Goal: Find specific page/section: Find specific page/section

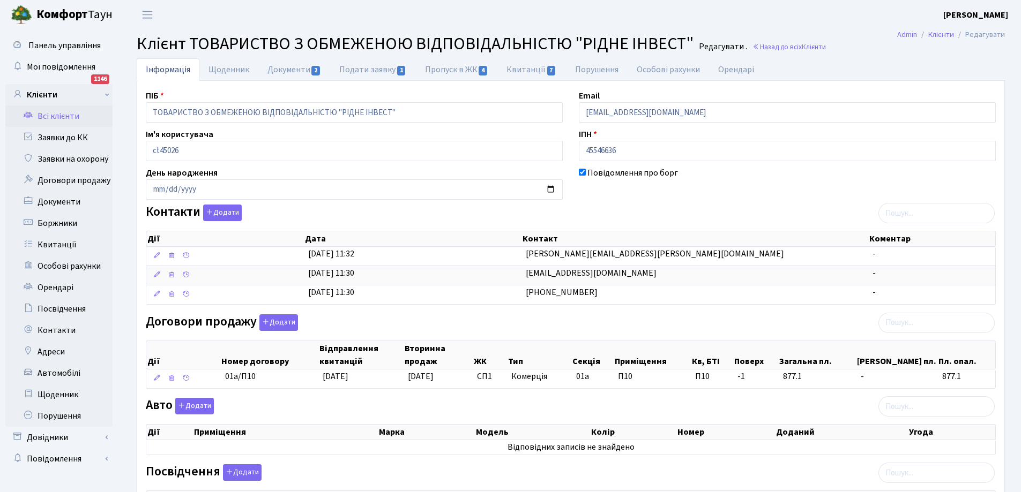
click at [70, 115] on link "Всі клієнти" at bounding box center [58, 116] width 107 height 21
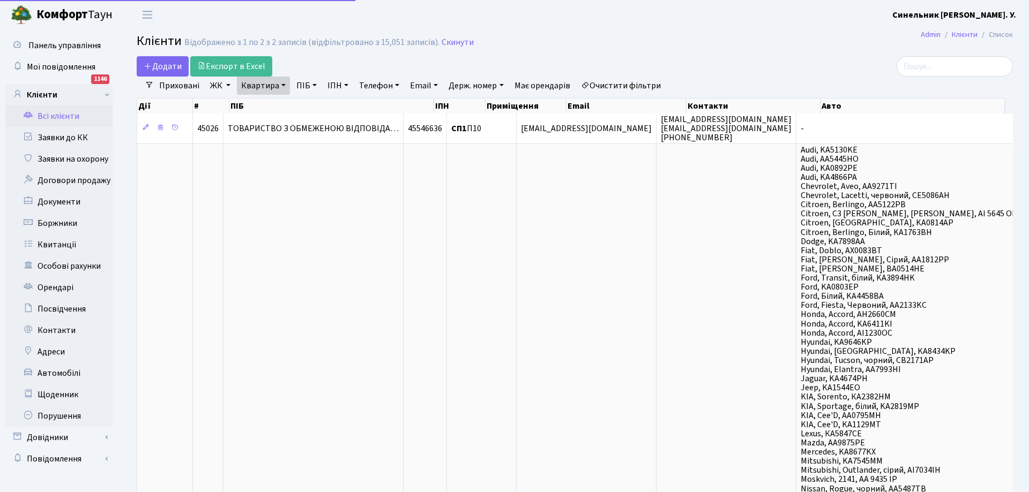
select select "25"
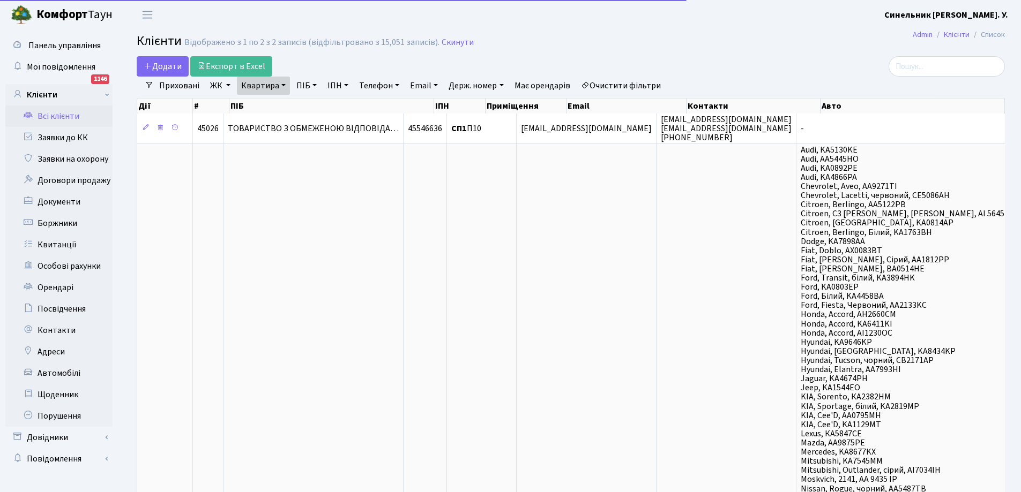
click at [265, 87] on link "Квартира" at bounding box center [263, 86] width 53 height 18
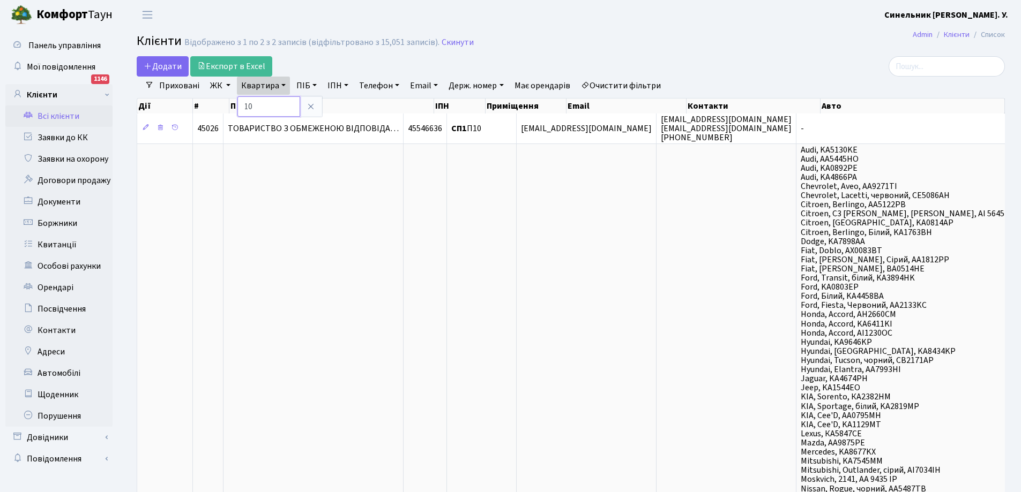
type input "0"
type input "16"
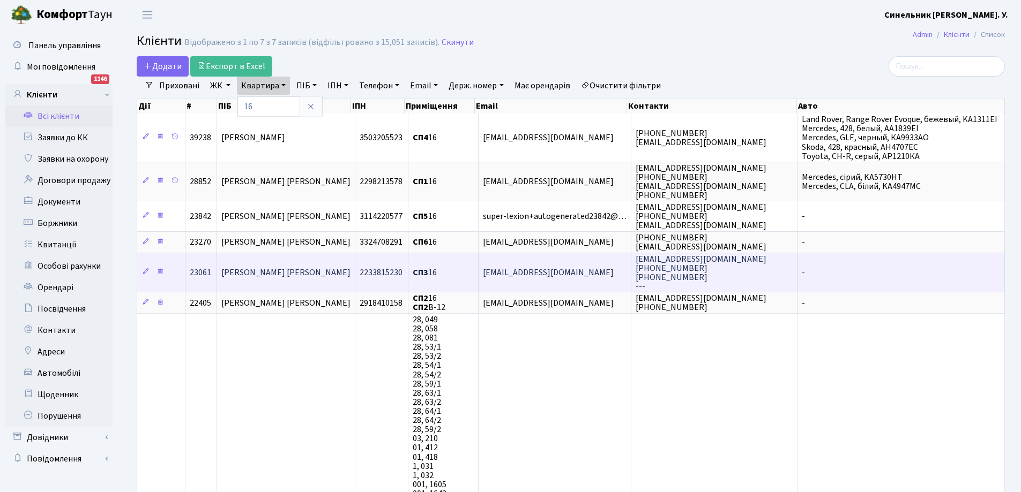
click at [266, 273] on span "[PERSON_NAME] [PERSON_NAME]" at bounding box center [285, 273] width 129 height 12
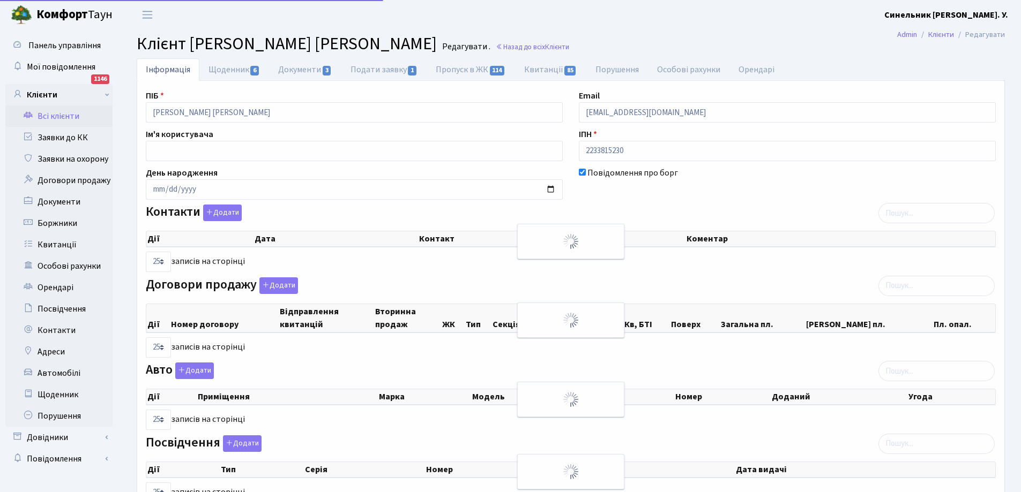
select select "25"
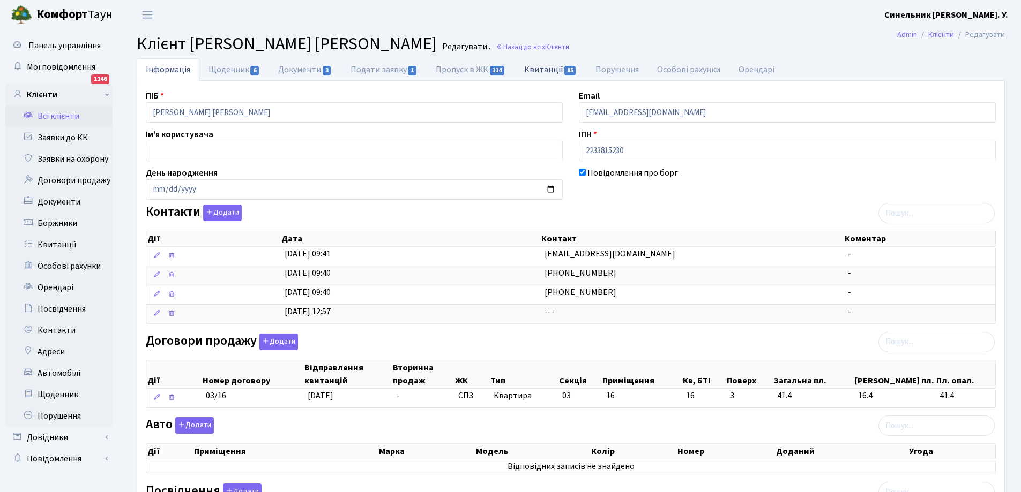
click at [547, 68] on link "Квитанції 85" at bounding box center [550, 69] width 71 height 22
select select "25"
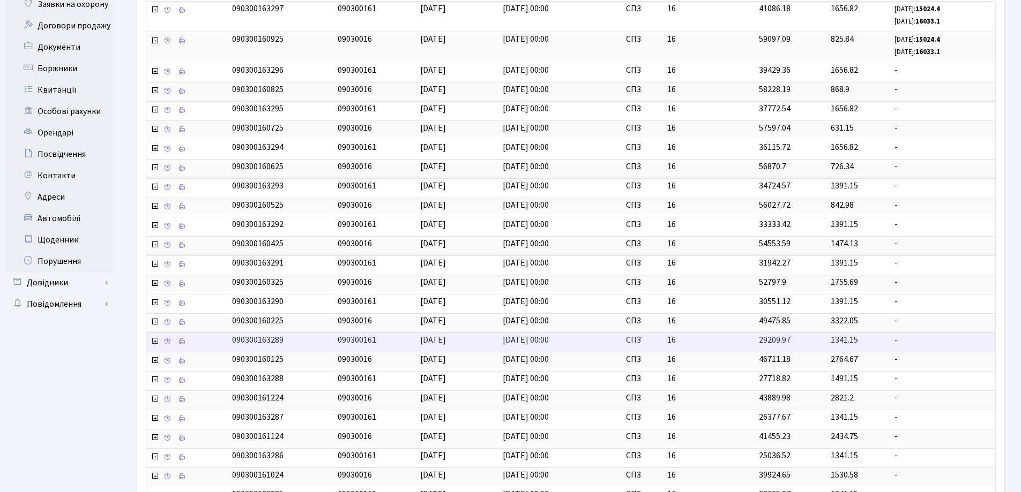
scroll to position [266, 0]
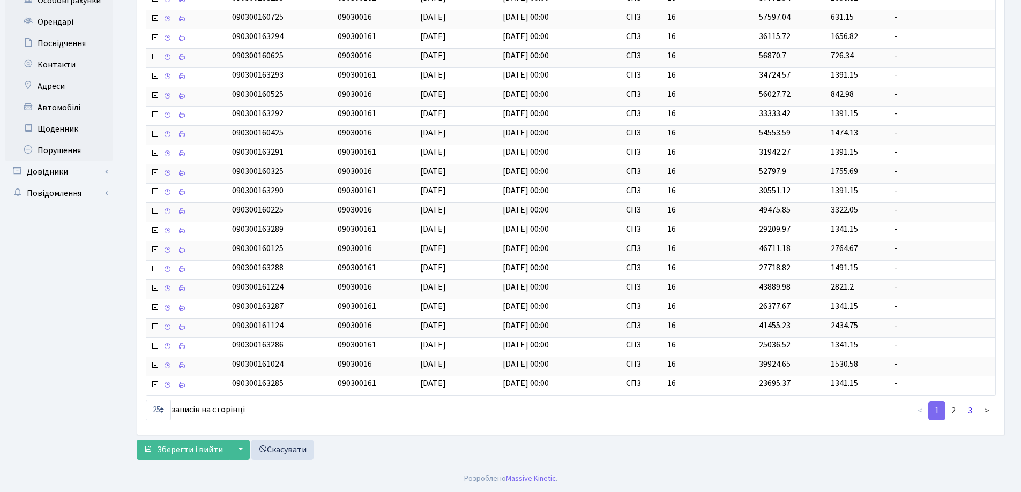
click at [970, 411] on link "3" at bounding box center [969, 410] width 17 height 19
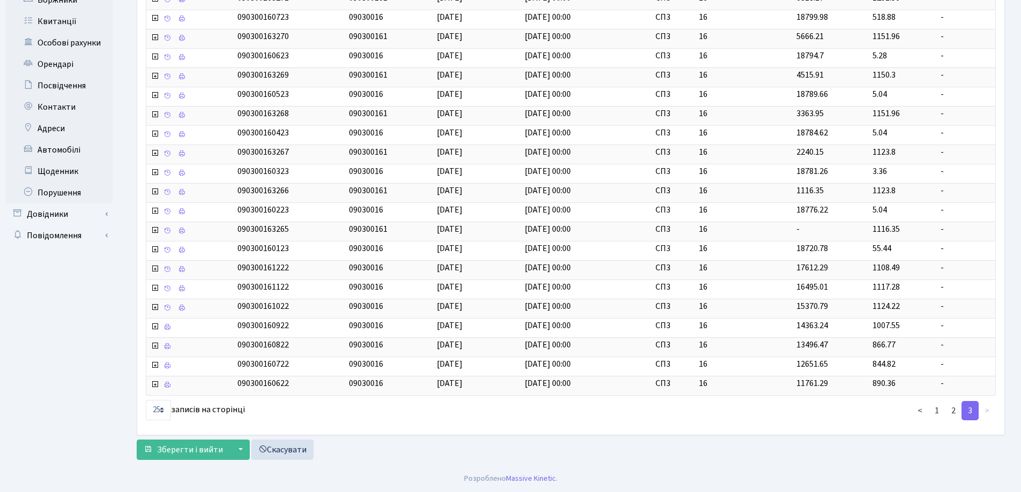
scroll to position [223, 0]
click at [166, 387] on icon at bounding box center [167, 386] width 8 height 8
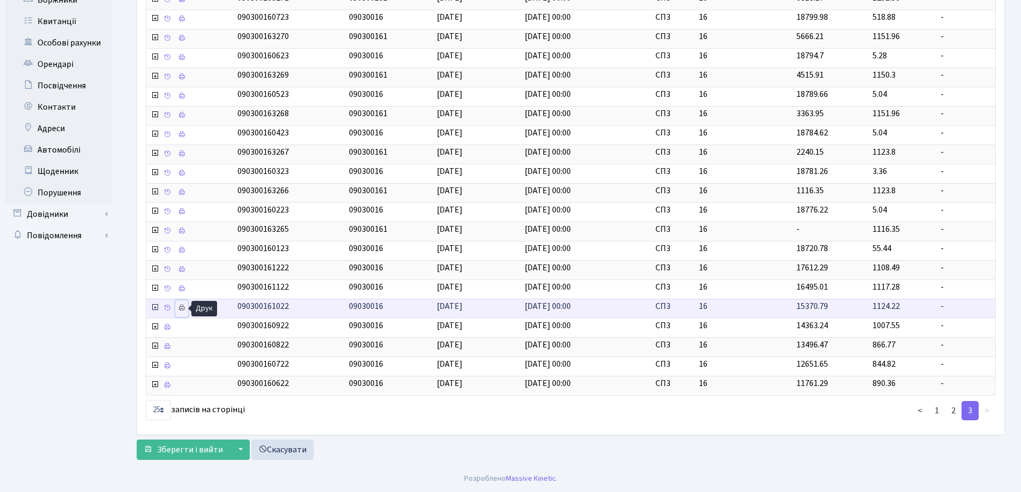
click at [181, 308] on icon at bounding box center [182, 308] width 8 height 8
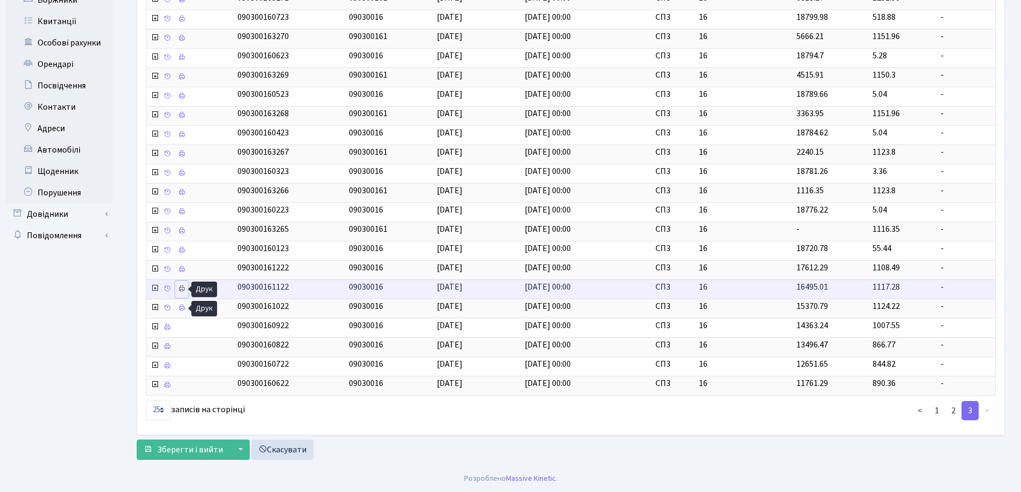
click at [182, 287] on icon at bounding box center [182, 289] width 8 height 8
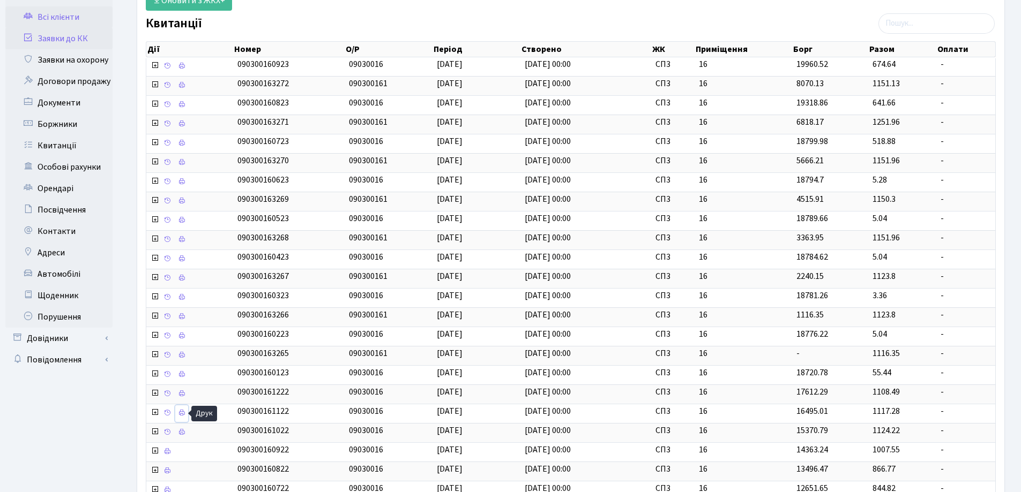
scroll to position [0, 0]
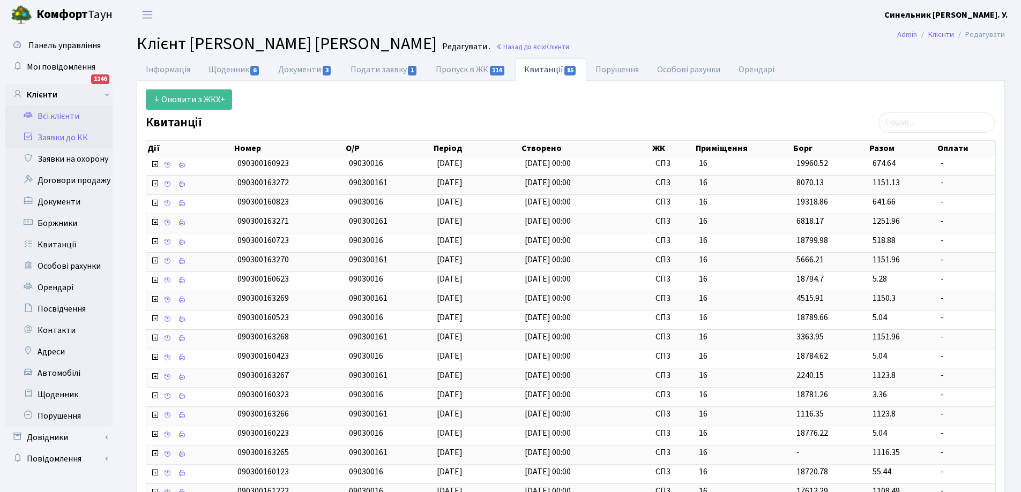
click at [45, 138] on link "Заявки до КК" at bounding box center [58, 137] width 107 height 21
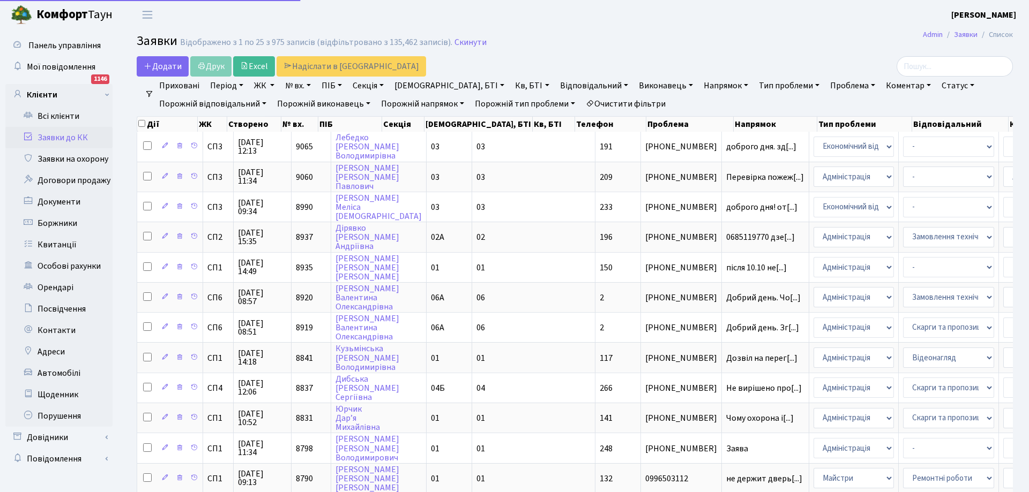
select select "25"
